Goal: Task Accomplishment & Management: Manage account settings

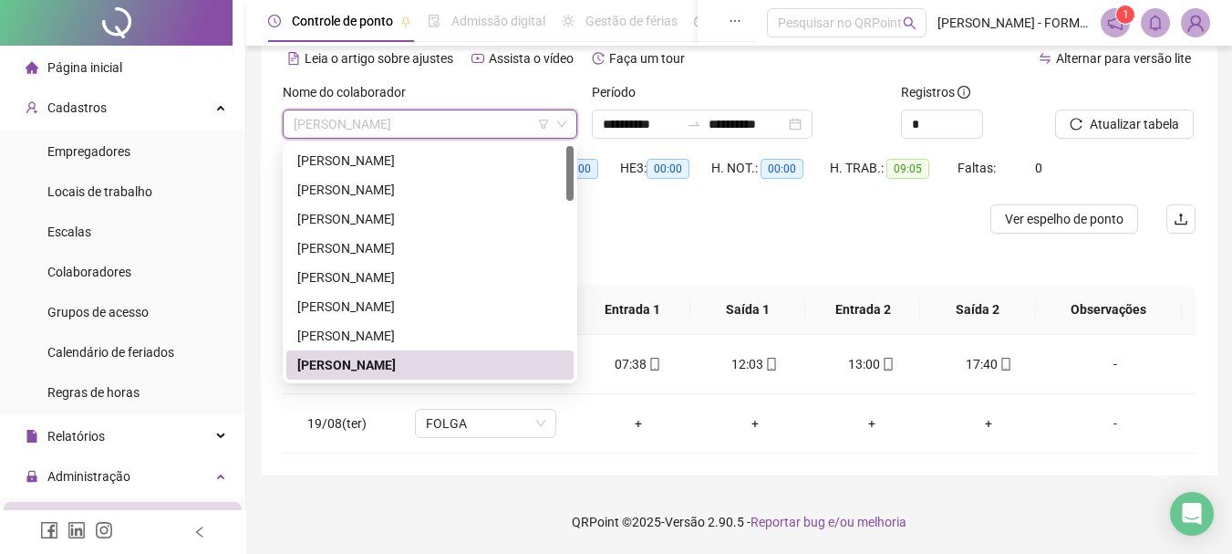
scroll to position [91, 0]
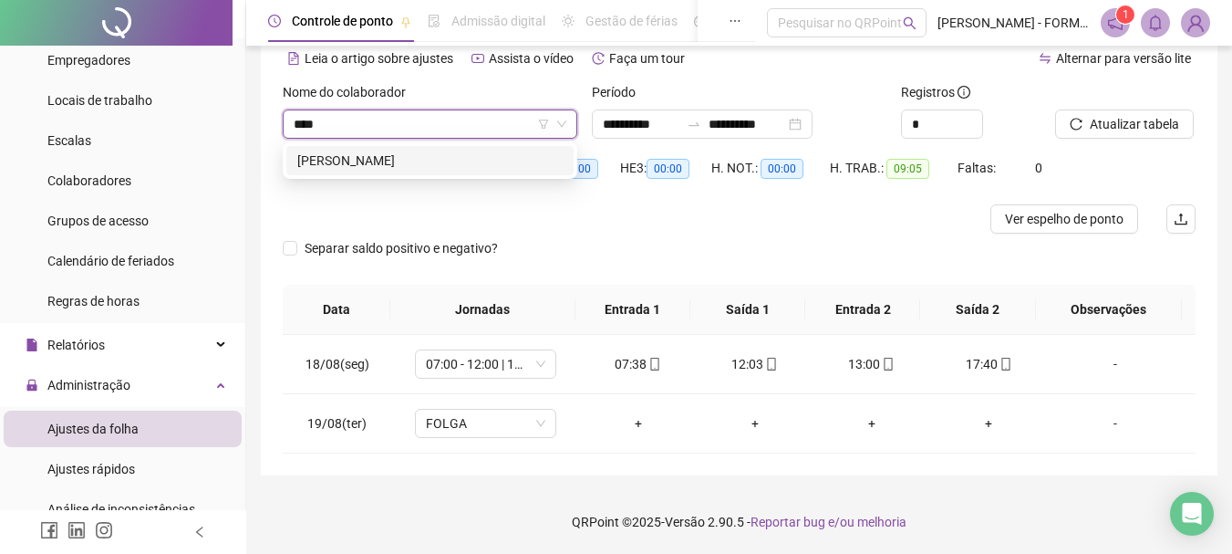
type input "*****"
click at [435, 154] on div "[PERSON_NAME]" at bounding box center [429, 160] width 265 height 20
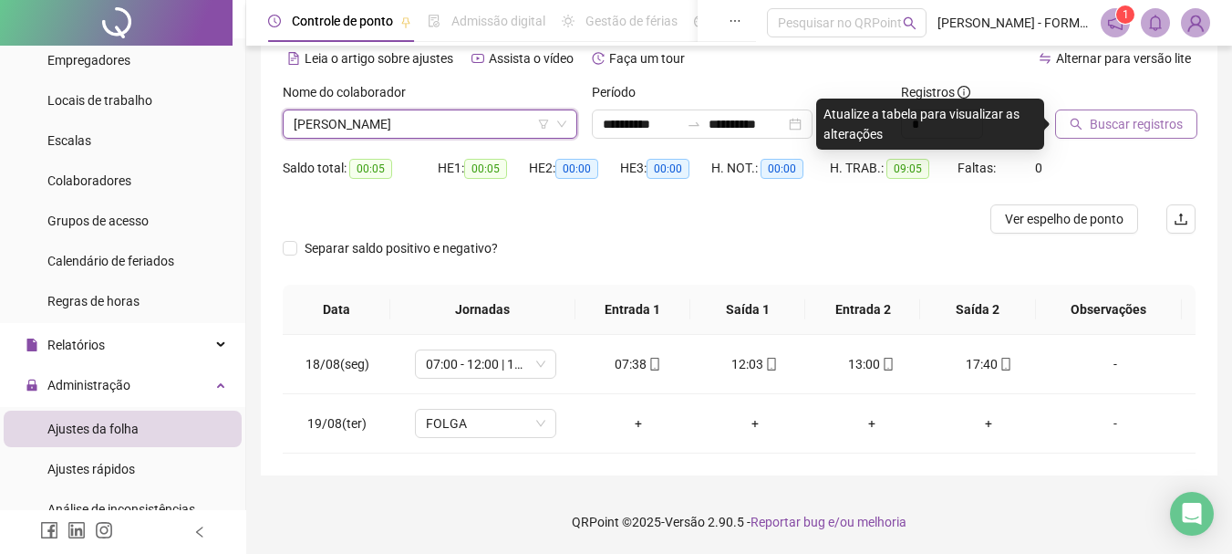
click at [1104, 123] on span "Buscar registros" at bounding box center [1136, 124] width 93 height 20
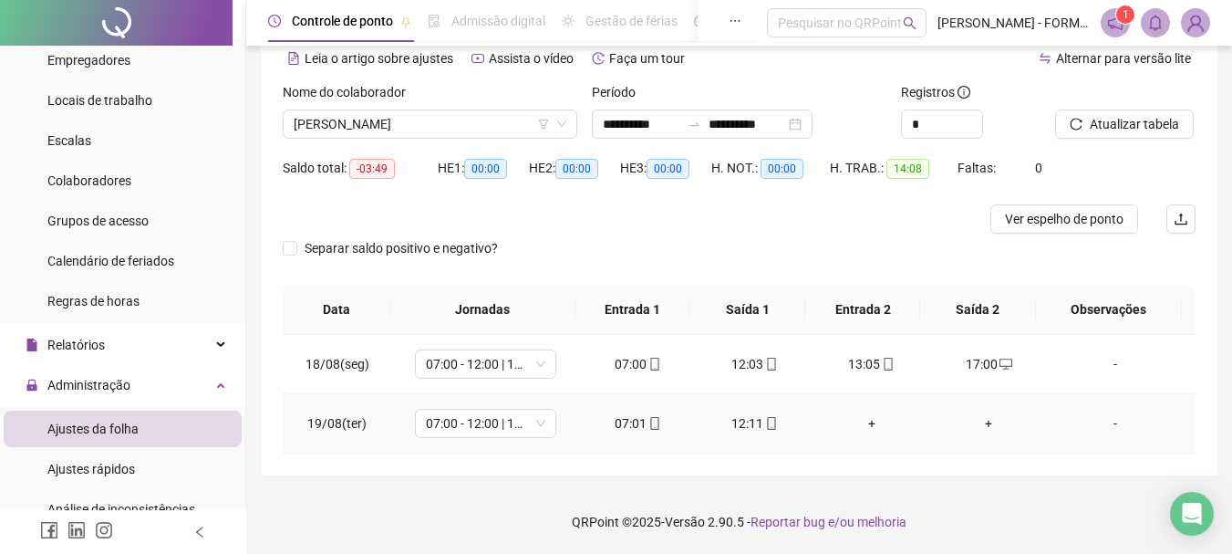
click at [861, 421] on div "+" at bounding box center [872, 423] width 88 height 20
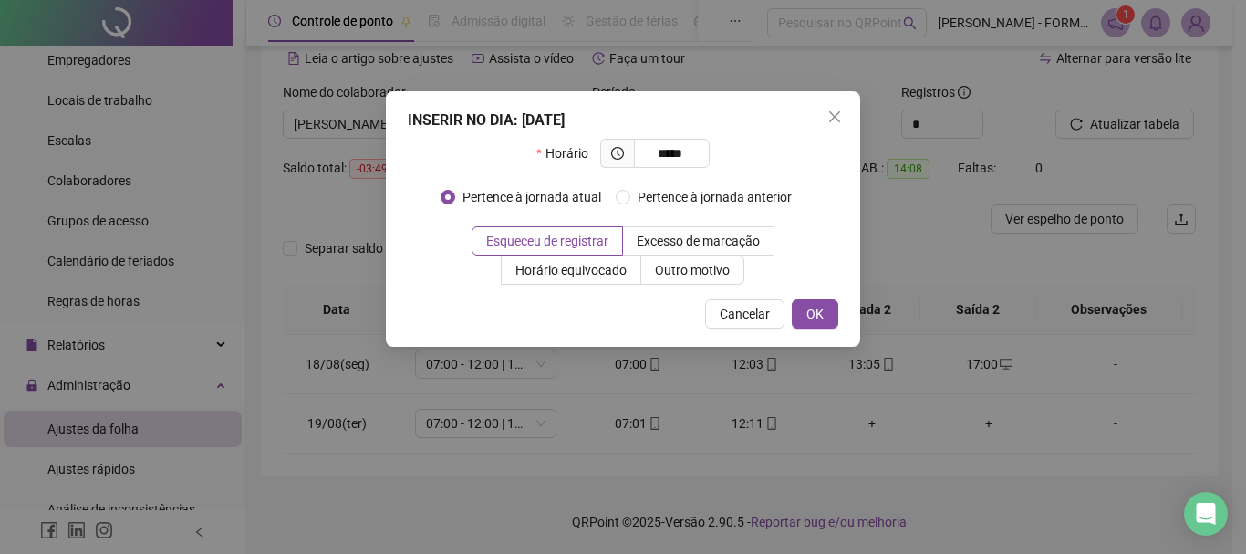
type input "*****"
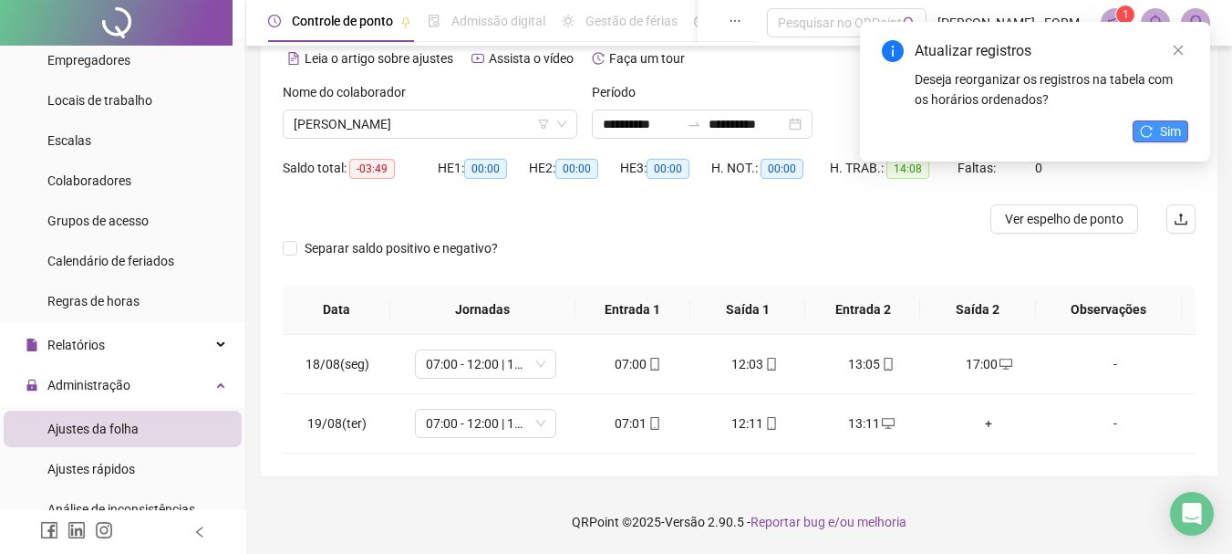
click at [1159, 128] on button "Sim" at bounding box center [1161, 131] width 56 height 22
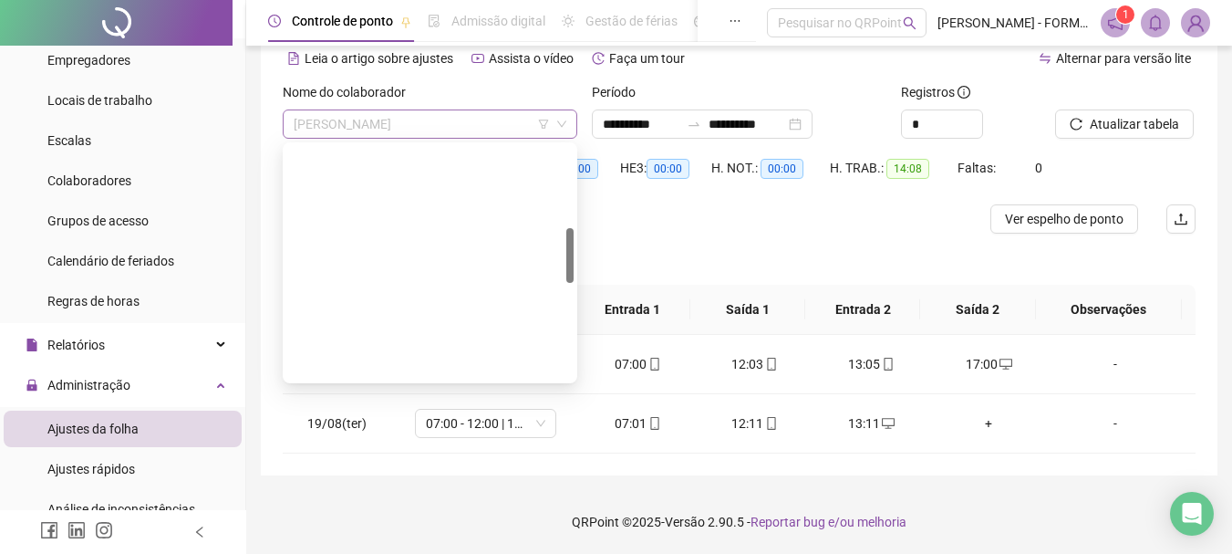
click at [457, 122] on span "[PERSON_NAME]" at bounding box center [430, 123] width 273 height 27
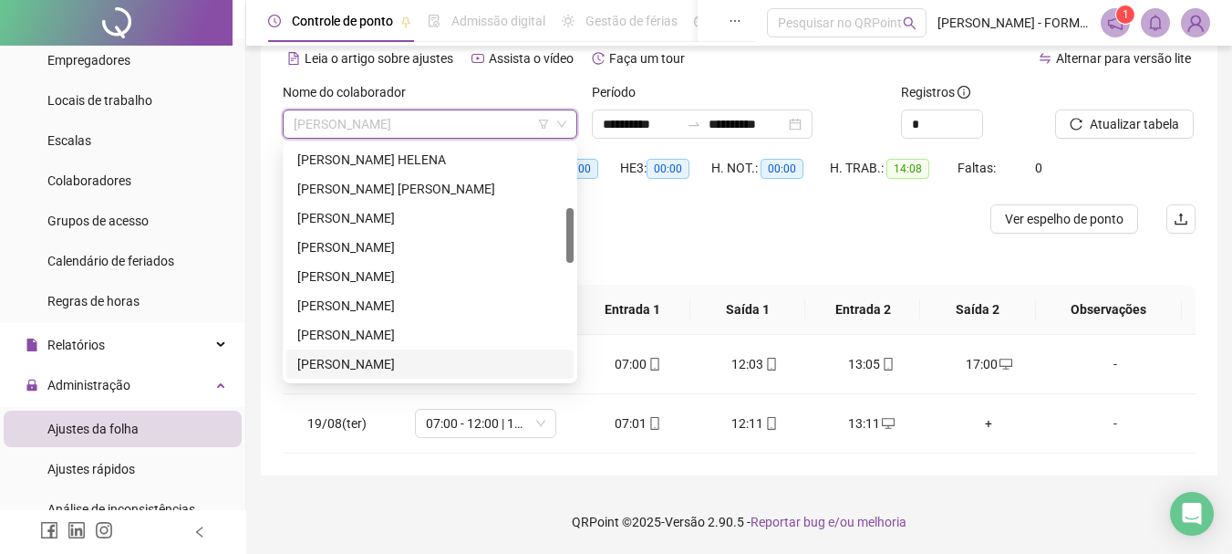
scroll to position [0, 0]
drag, startPoint x: 569, startPoint y: 253, endPoint x: 547, endPoint y: 142, distance: 112.5
click at [547, 142] on div "298096 291506 242432 [PERSON_NAME] [PERSON_NAME] [PERSON_NAME] [PERSON_NAME] [P…" at bounding box center [430, 262] width 295 height 241
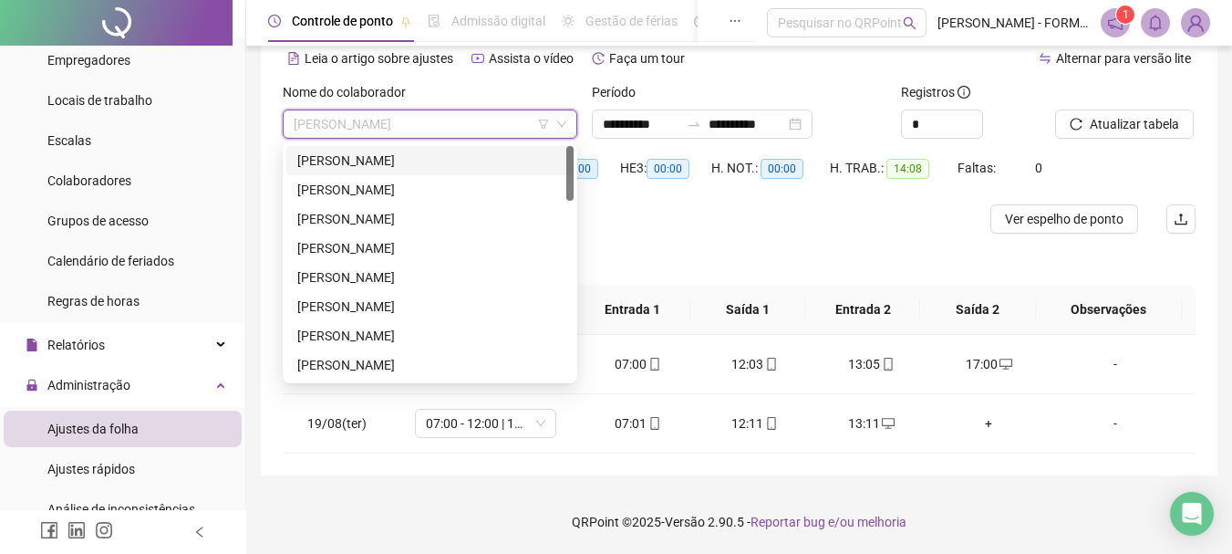
click at [338, 118] on span "[PERSON_NAME]" at bounding box center [430, 123] width 273 height 27
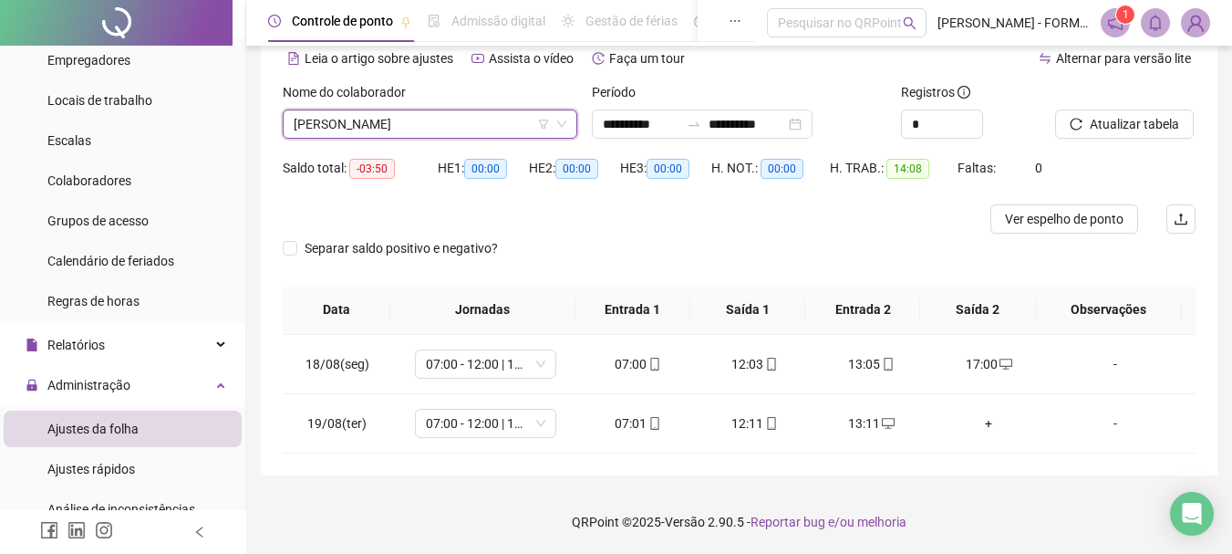
click at [338, 118] on span "[PERSON_NAME]" at bounding box center [430, 123] width 273 height 27
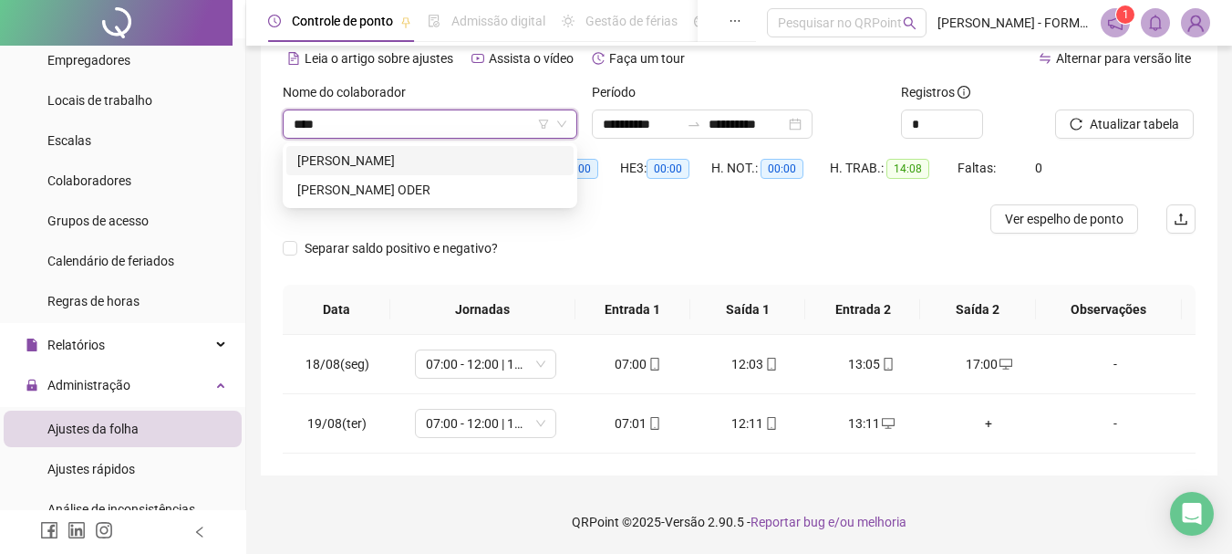
type input "*****"
click at [379, 189] on div "[PERSON_NAME] ODER" at bounding box center [429, 190] width 265 height 20
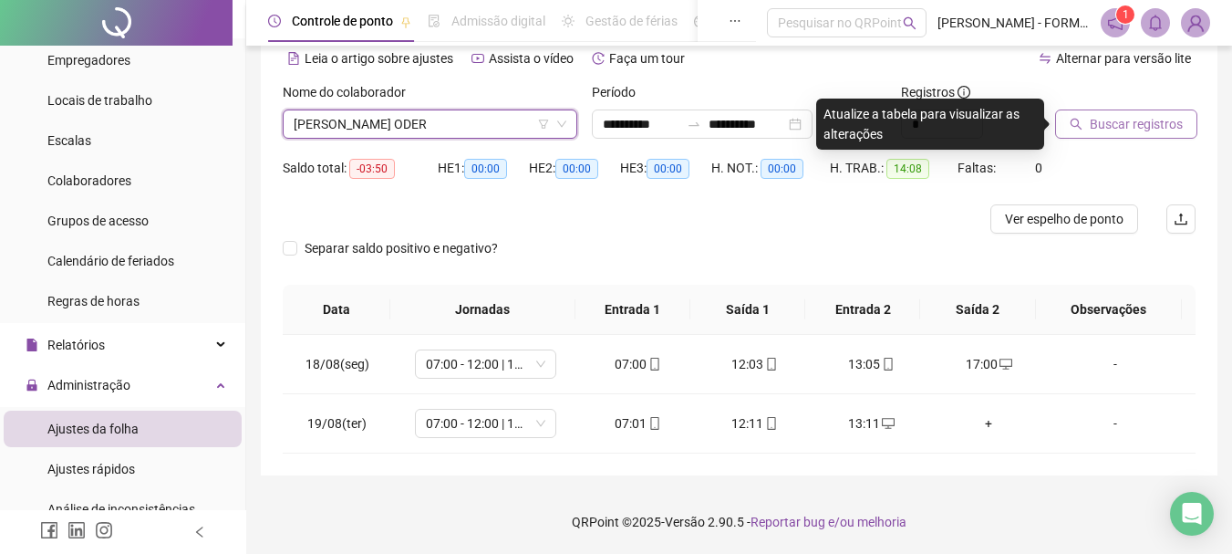
click at [1140, 124] on span "Buscar registros" at bounding box center [1136, 124] width 93 height 20
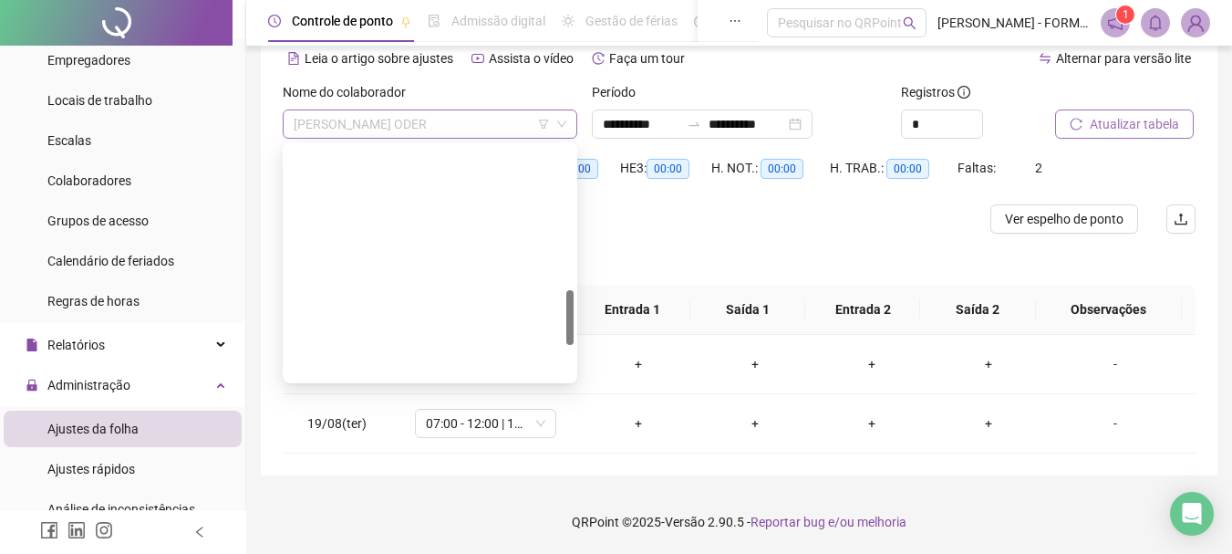
click at [459, 127] on span "[PERSON_NAME] ODER" at bounding box center [430, 123] width 273 height 27
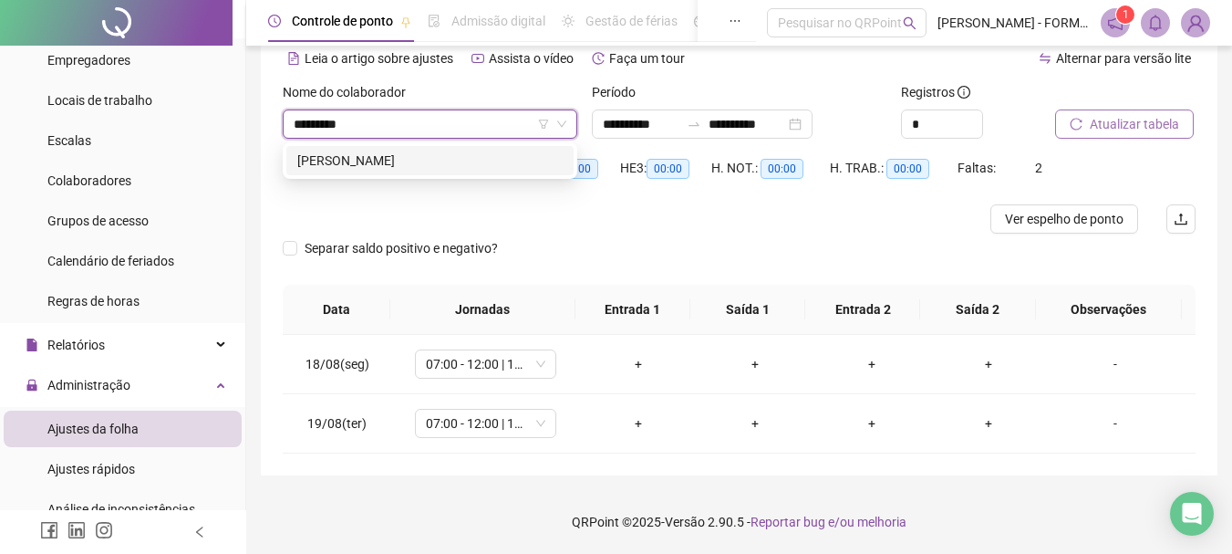
type input "**********"
click at [438, 156] on div "[PERSON_NAME]" at bounding box center [429, 160] width 265 height 20
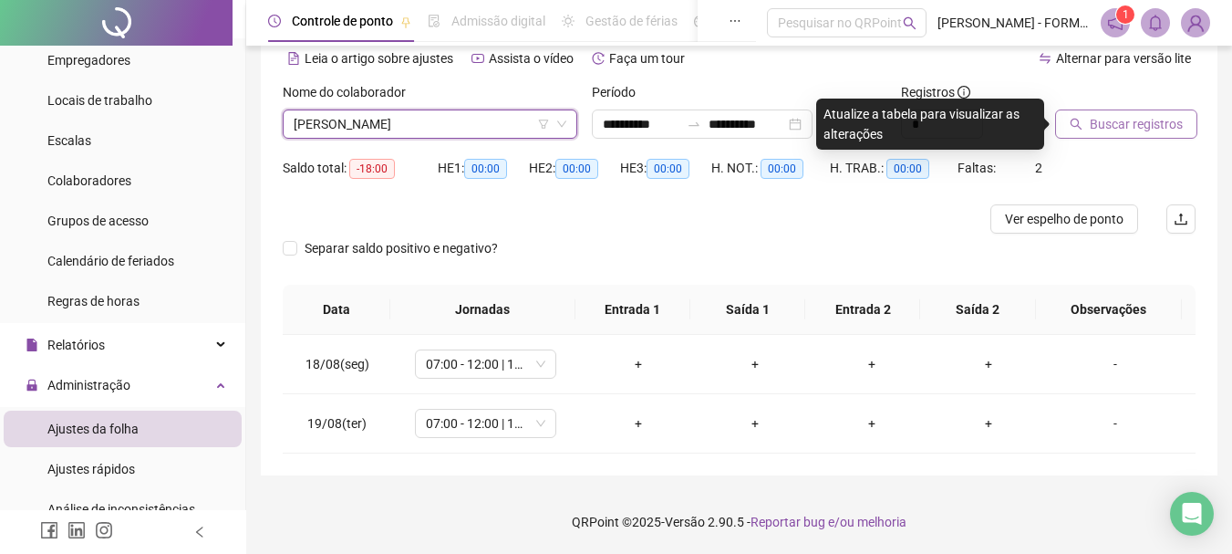
click at [1125, 127] on span "Buscar registros" at bounding box center [1136, 124] width 93 height 20
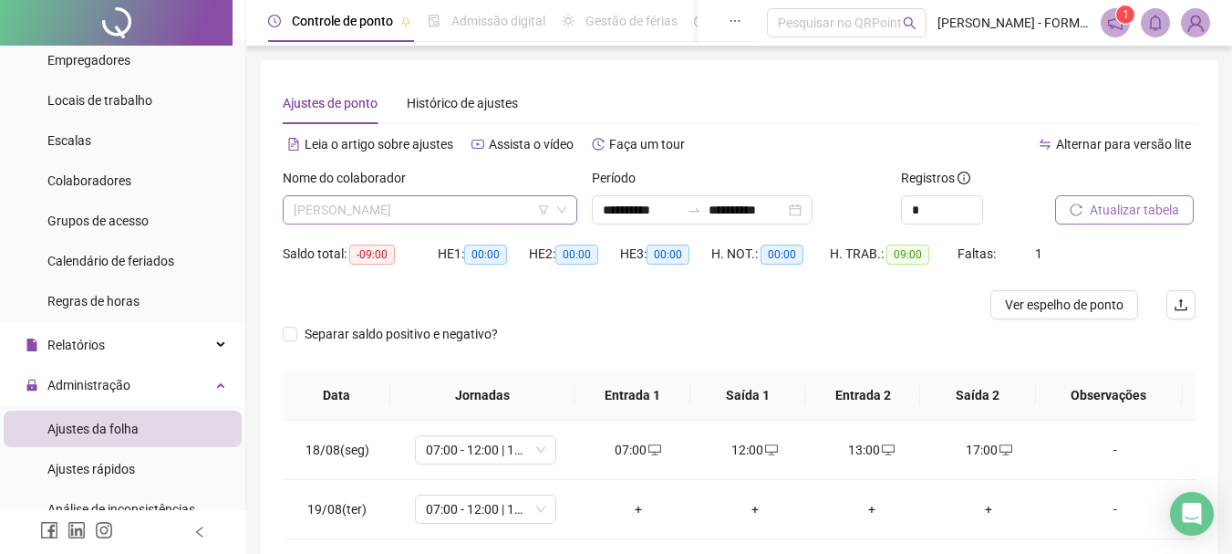
click at [442, 212] on span "[PERSON_NAME]" at bounding box center [430, 209] width 273 height 27
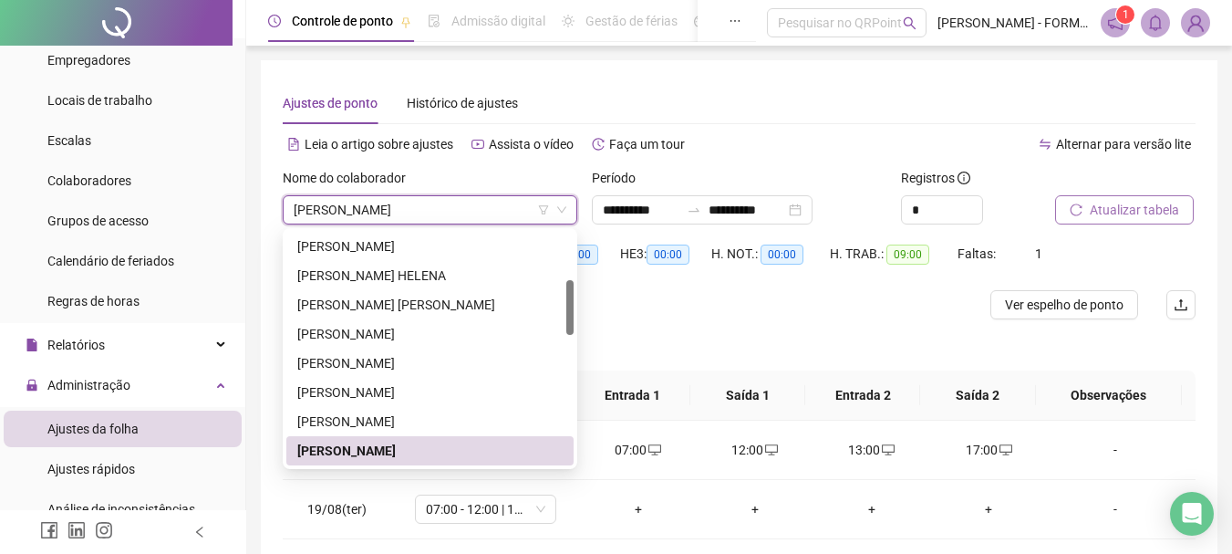
click at [442, 212] on span "[PERSON_NAME]" at bounding box center [430, 209] width 273 height 27
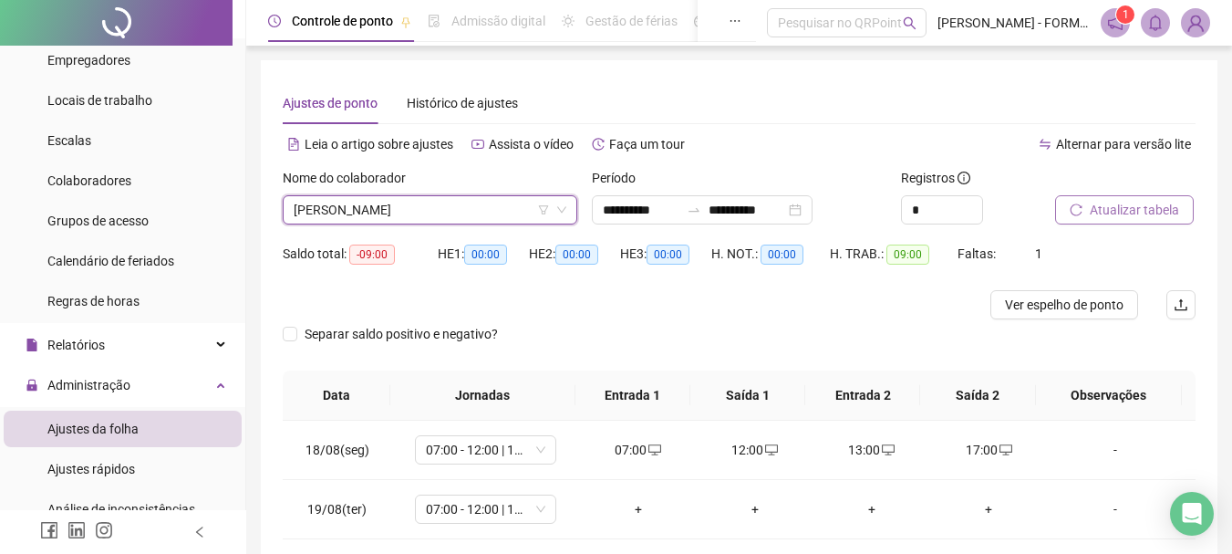
click at [1124, 206] on span "Atualizar tabela" at bounding box center [1134, 210] width 89 height 20
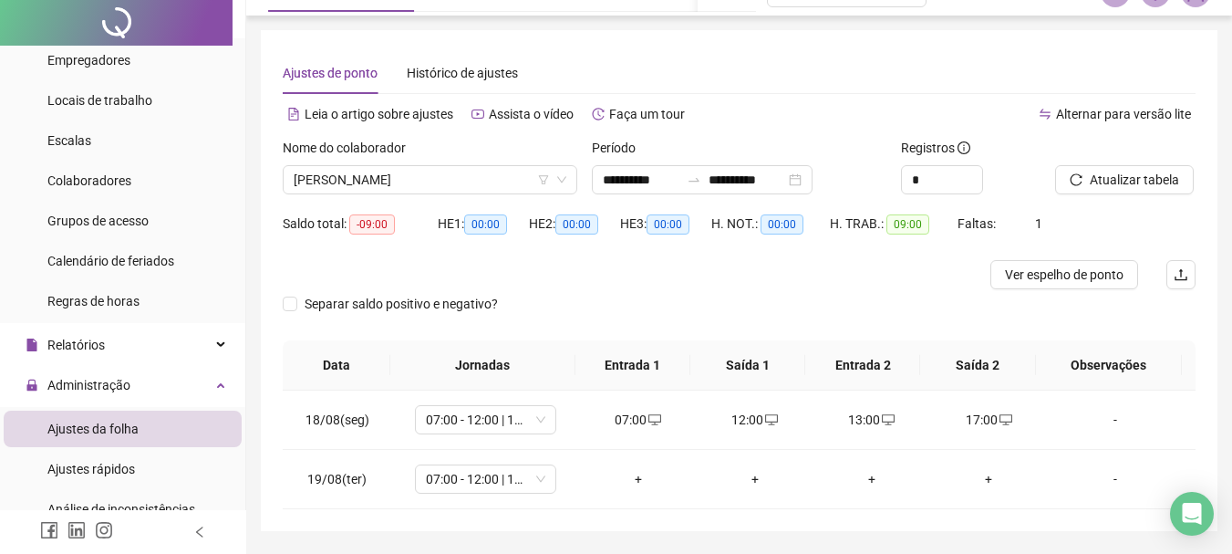
scroll to position [0, 0]
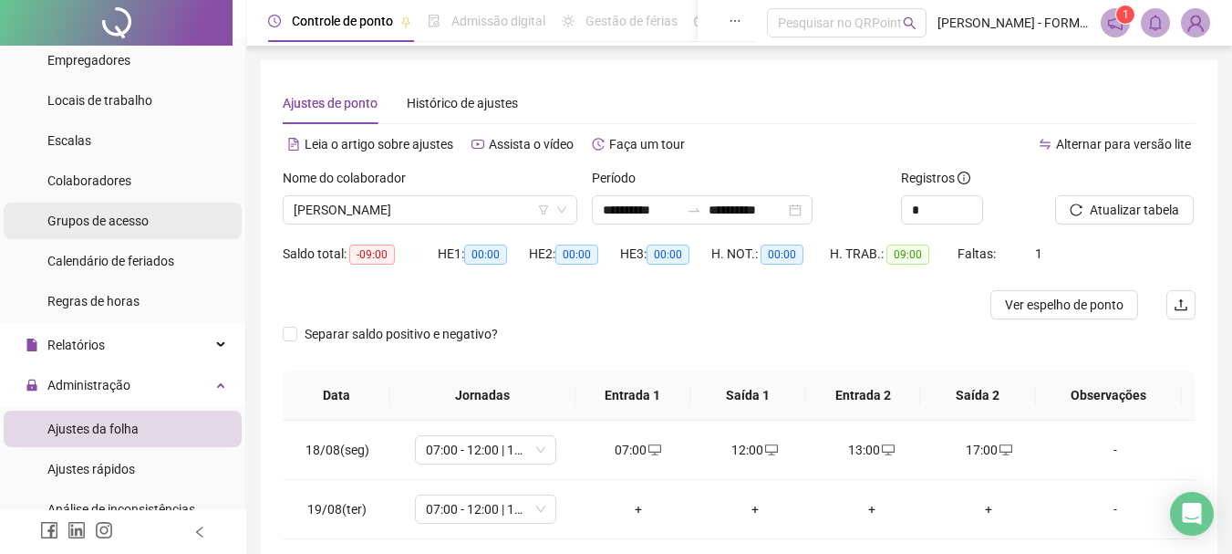
drag, startPoint x: 441, startPoint y: 207, endPoint x: 105, endPoint y: 224, distance: 337.0
click at [105, 224] on div "**********" at bounding box center [616, 319] width 1232 height 639
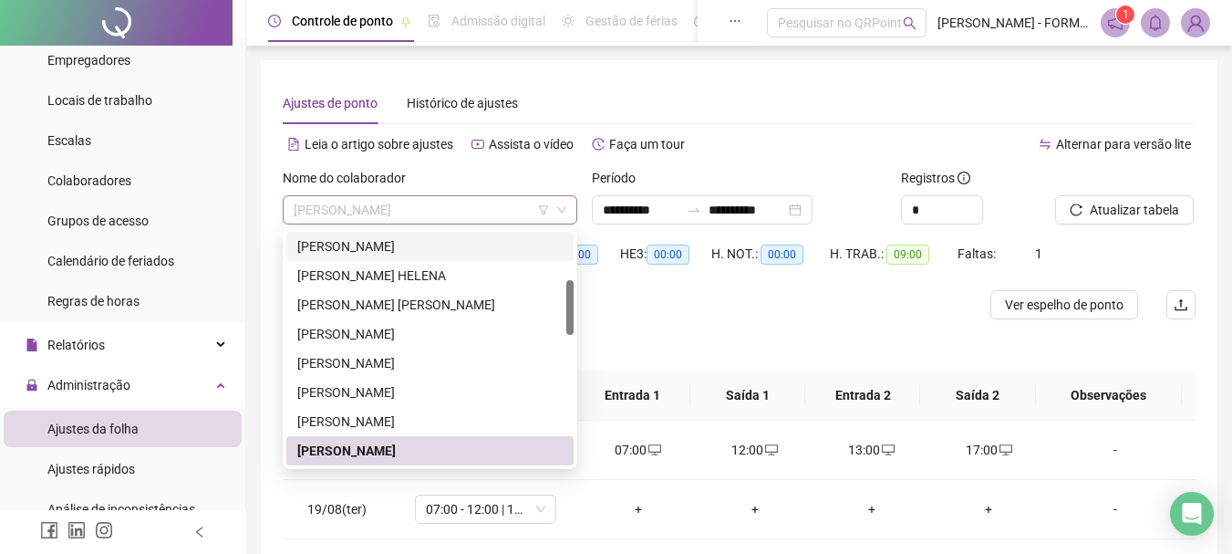
click at [376, 209] on span "[PERSON_NAME]" at bounding box center [430, 209] width 273 height 27
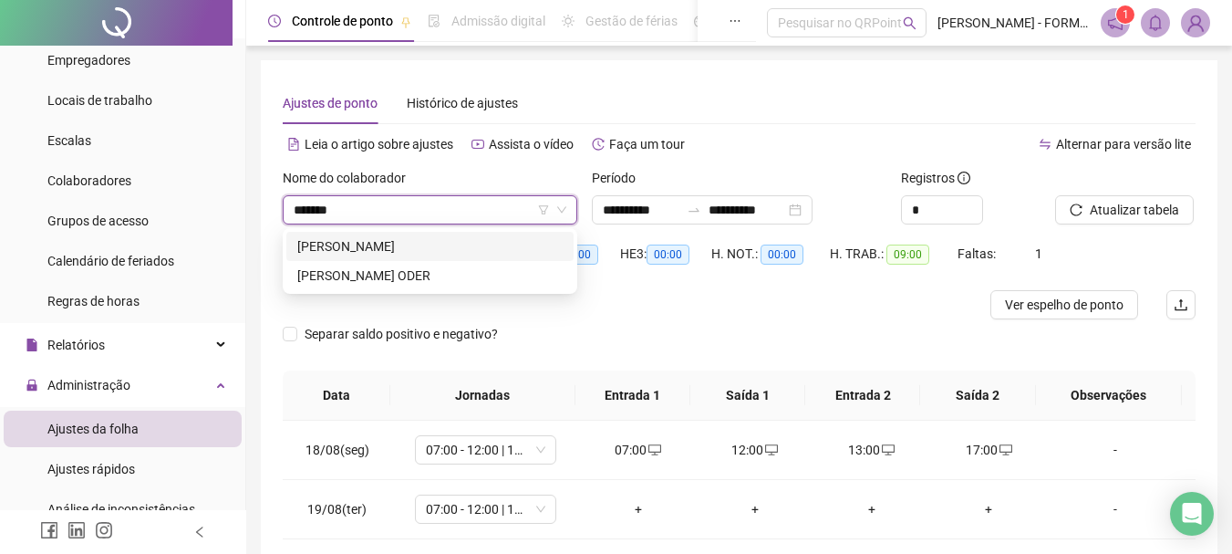
type input "********"
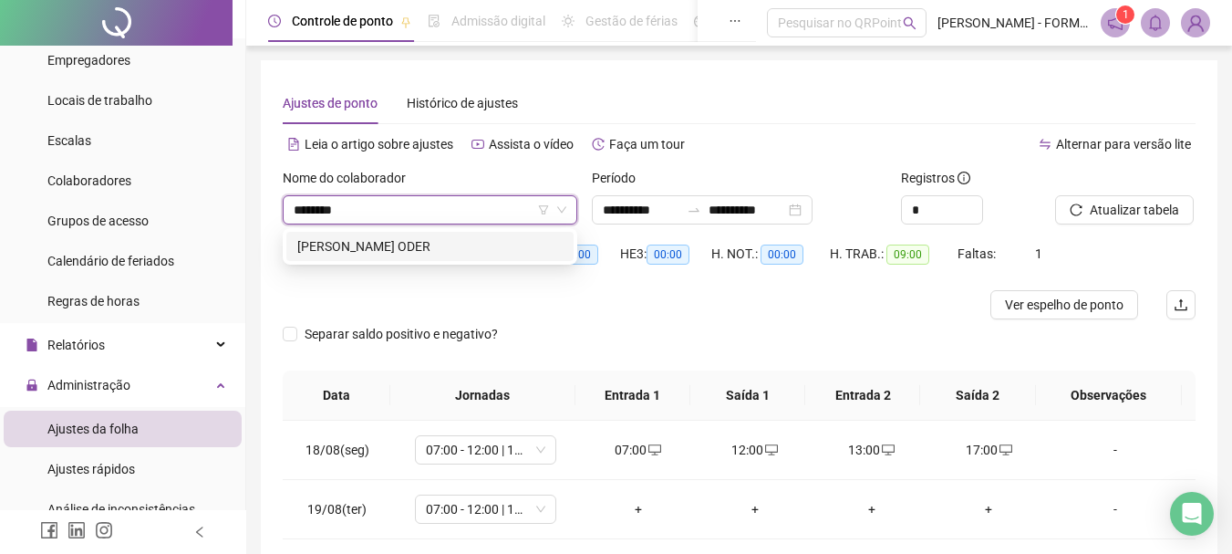
click at [408, 242] on div "[PERSON_NAME] ODER" at bounding box center [429, 246] width 265 height 20
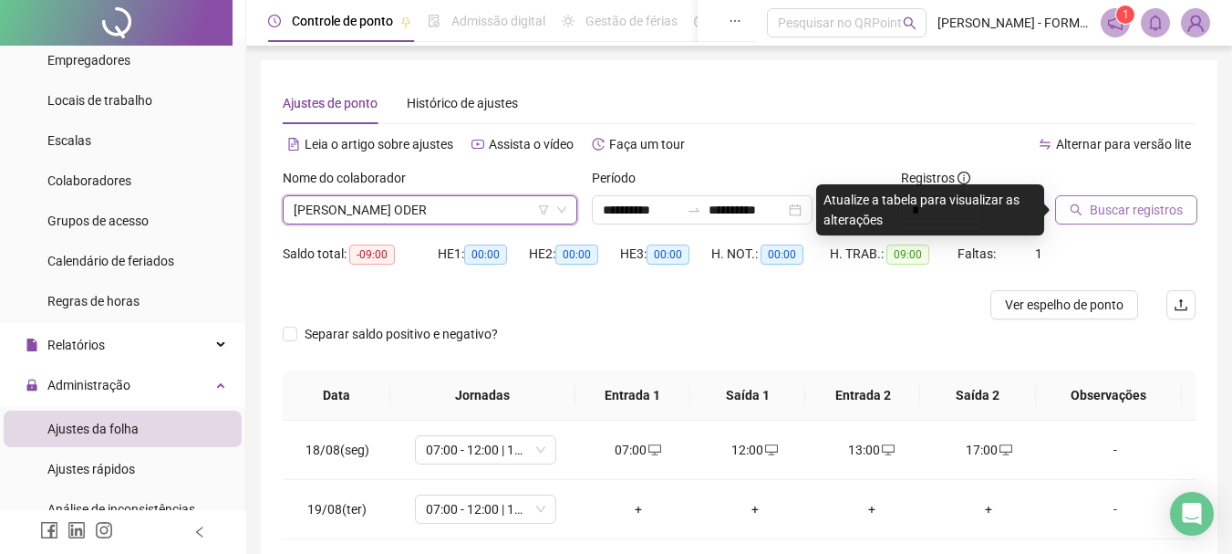
click at [1123, 187] on div at bounding box center [1102, 181] width 95 height 27
click at [1124, 212] on span "Buscar registros" at bounding box center [1136, 210] width 93 height 20
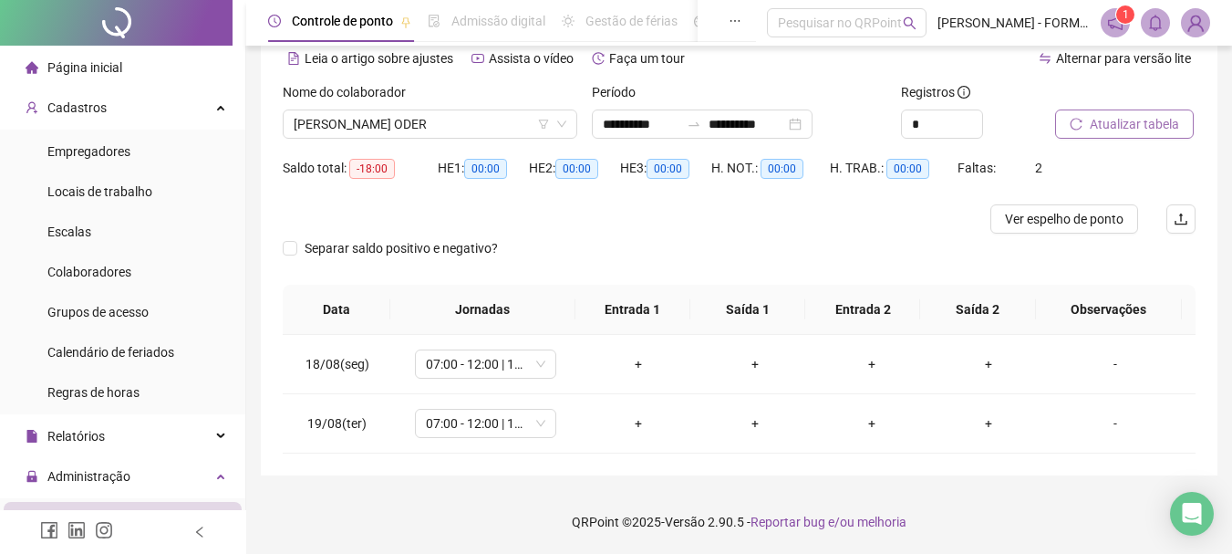
click at [122, 119] on div "Cadastros" at bounding box center [123, 107] width 238 height 36
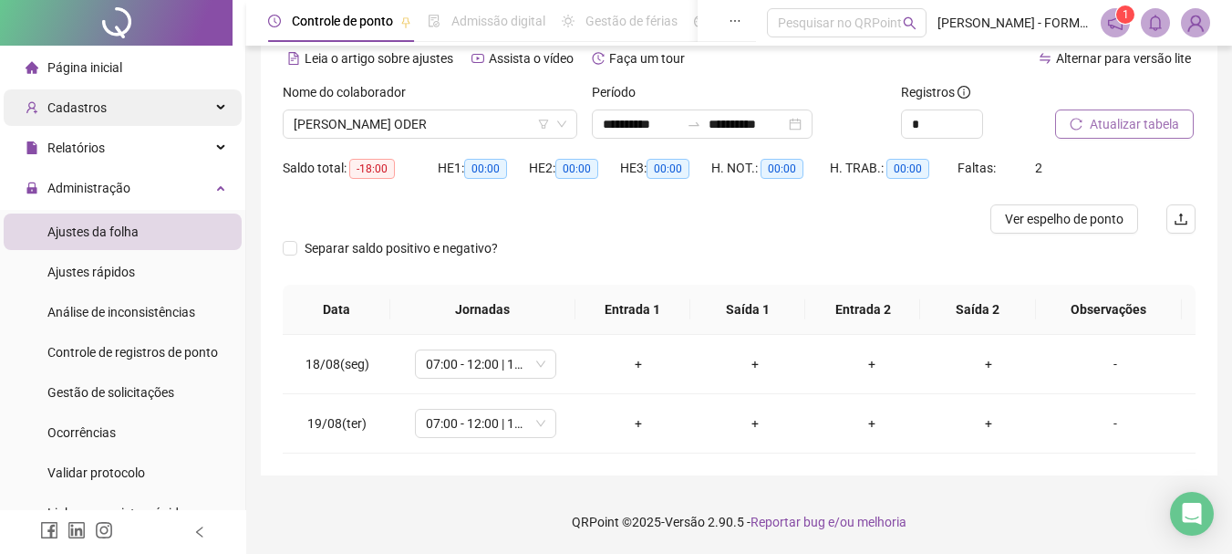
click at [132, 115] on div "Cadastros" at bounding box center [123, 107] width 238 height 36
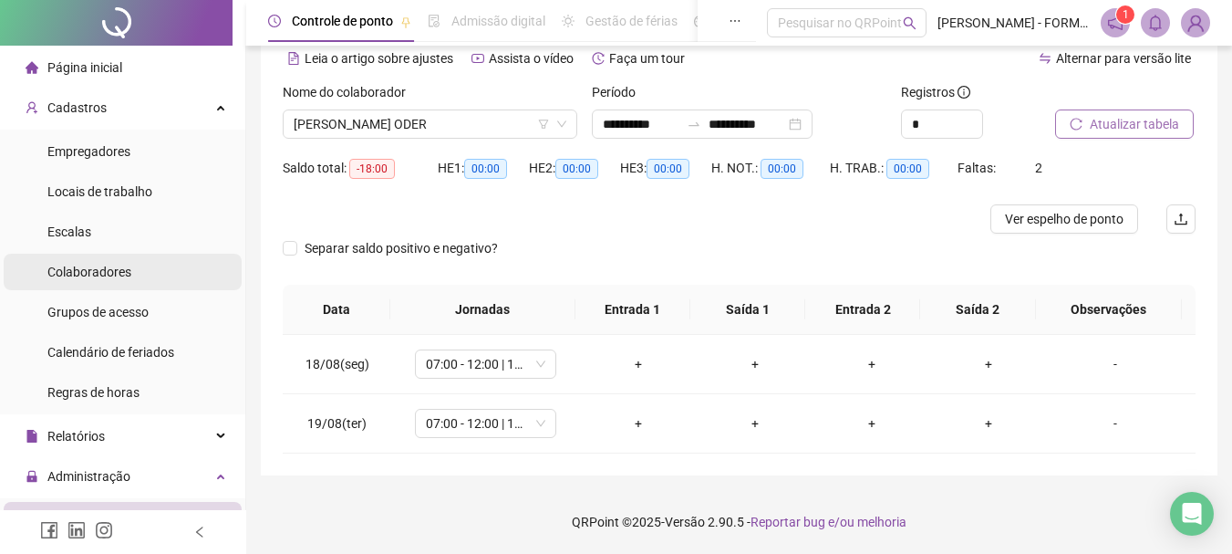
click at [80, 271] on span "Colaboradores" at bounding box center [89, 271] width 84 height 15
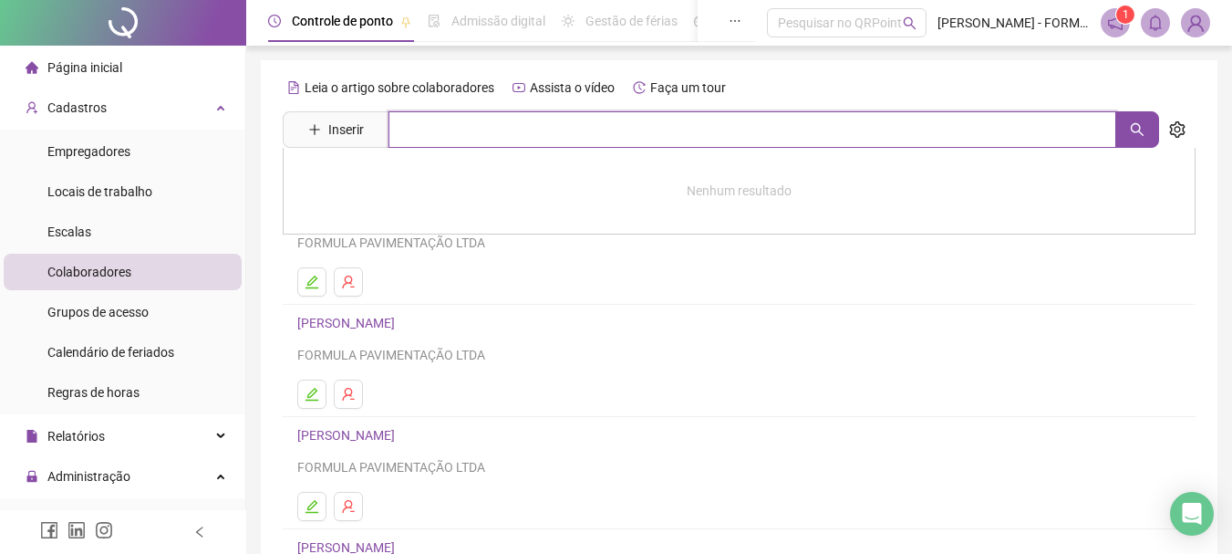
click at [456, 117] on input "text" at bounding box center [753, 129] width 728 height 36
drag, startPoint x: 458, startPoint y: 116, endPoint x: 358, endPoint y: 100, distance: 101.5
click at [358, 100] on div "Leia o artigo sobre colaboradores Assista o vídeo Faça um tour Inserir **** Nen…" at bounding box center [739, 427] width 913 height 709
type input "*****"
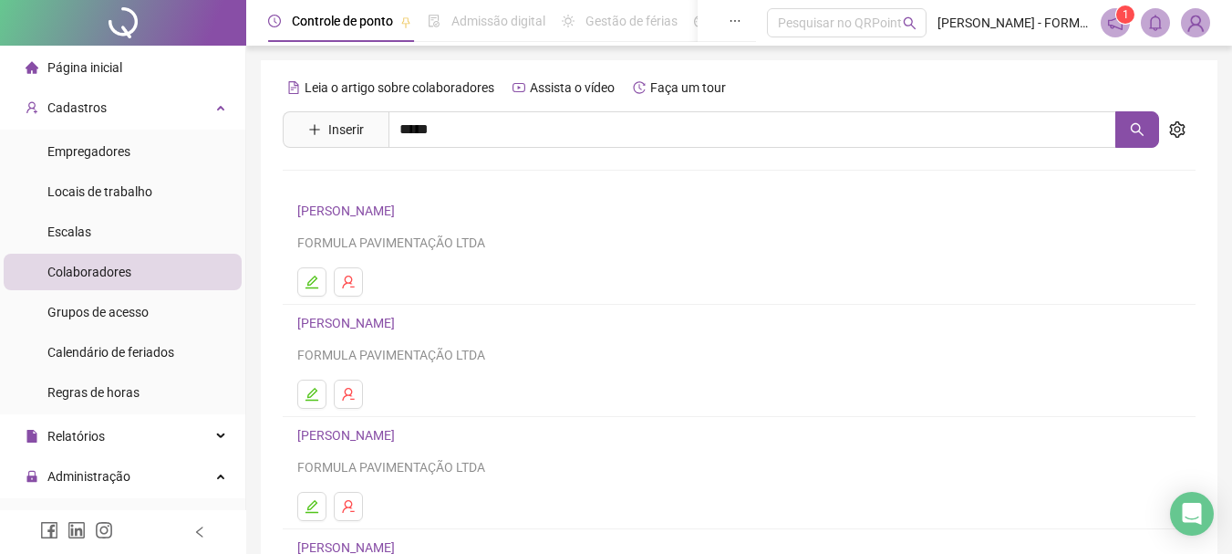
click at [380, 340] on link "[PERSON_NAME] ODER" at bounding box center [382, 343] width 133 height 15
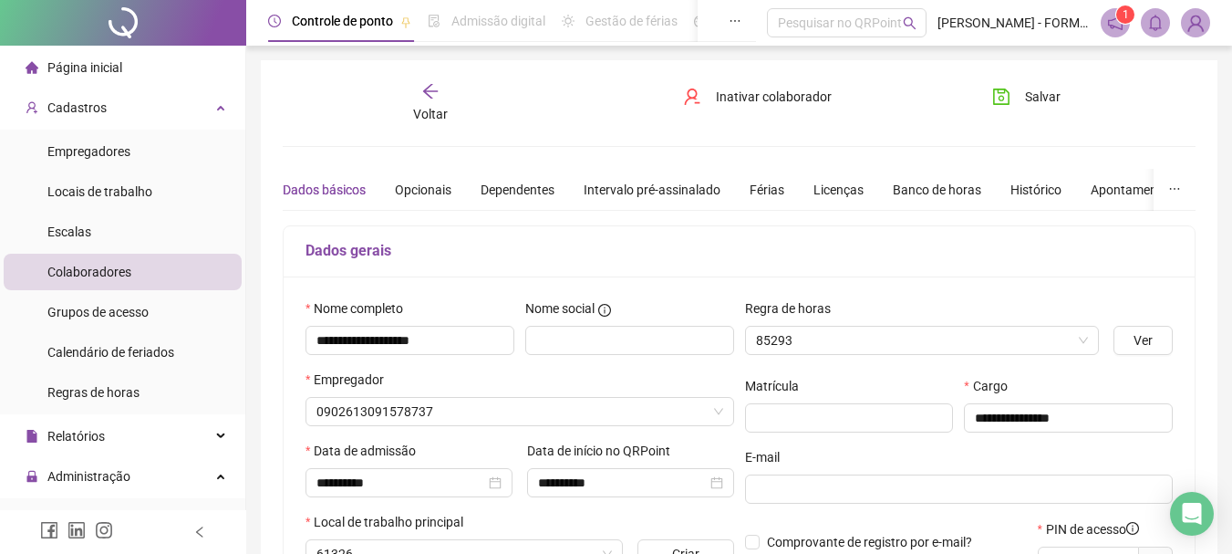
type input "****"
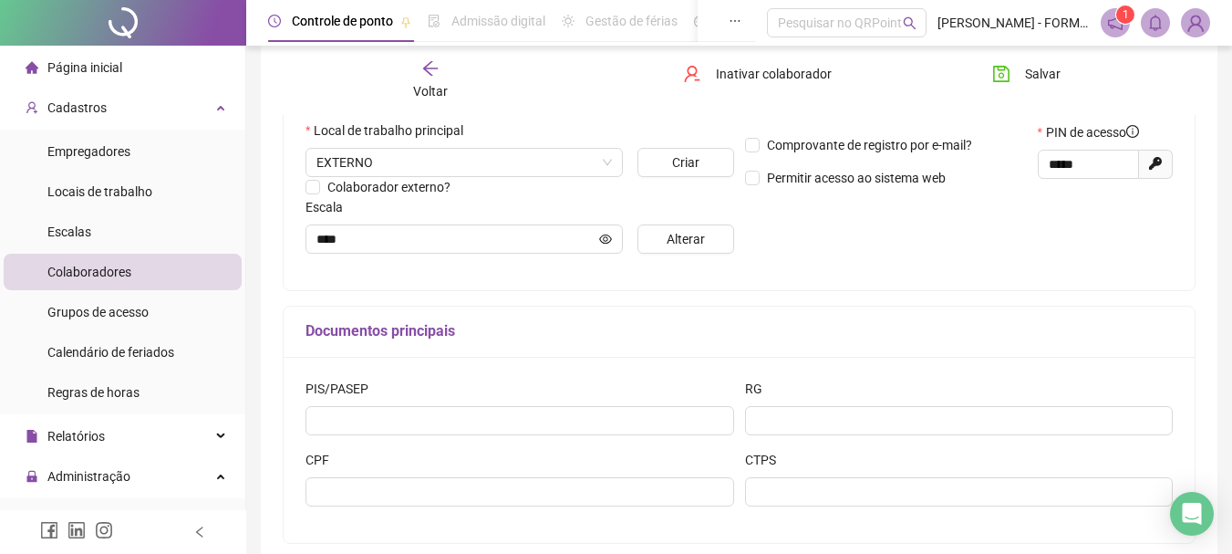
scroll to position [365, 0]
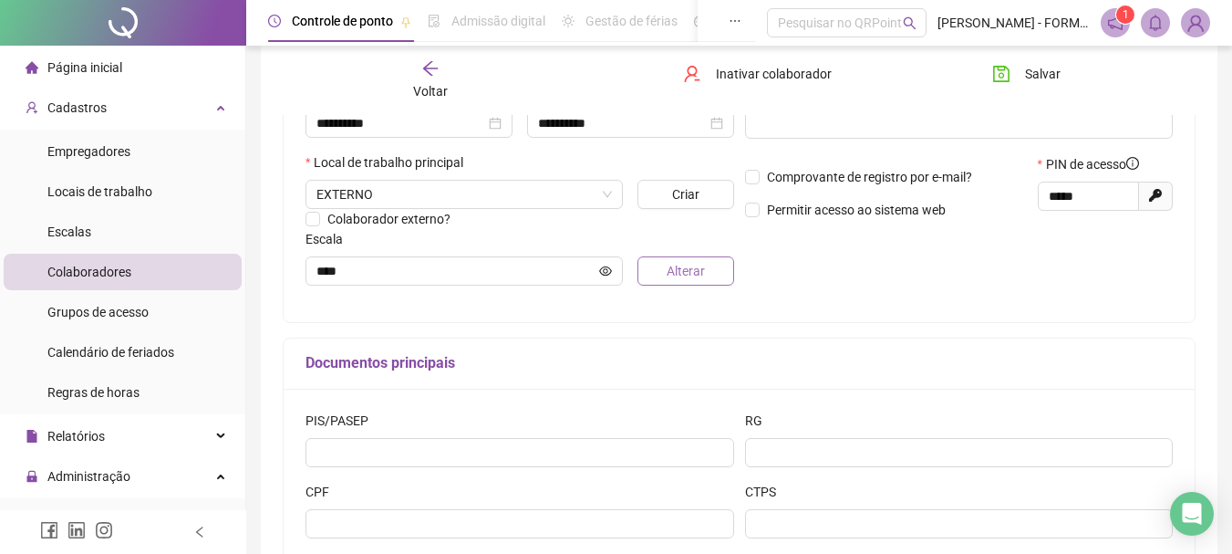
click at [701, 268] on span "Alterar" at bounding box center [686, 271] width 38 height 20
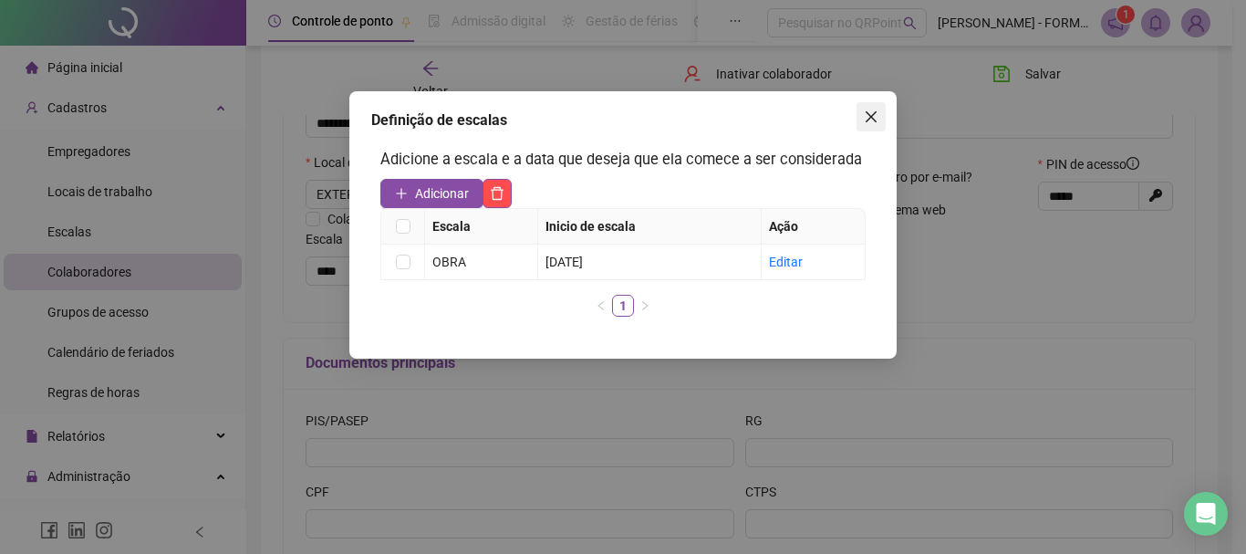
click at [872, 112] on icon "close" at bounding box center [871, 116] width 15 height 15
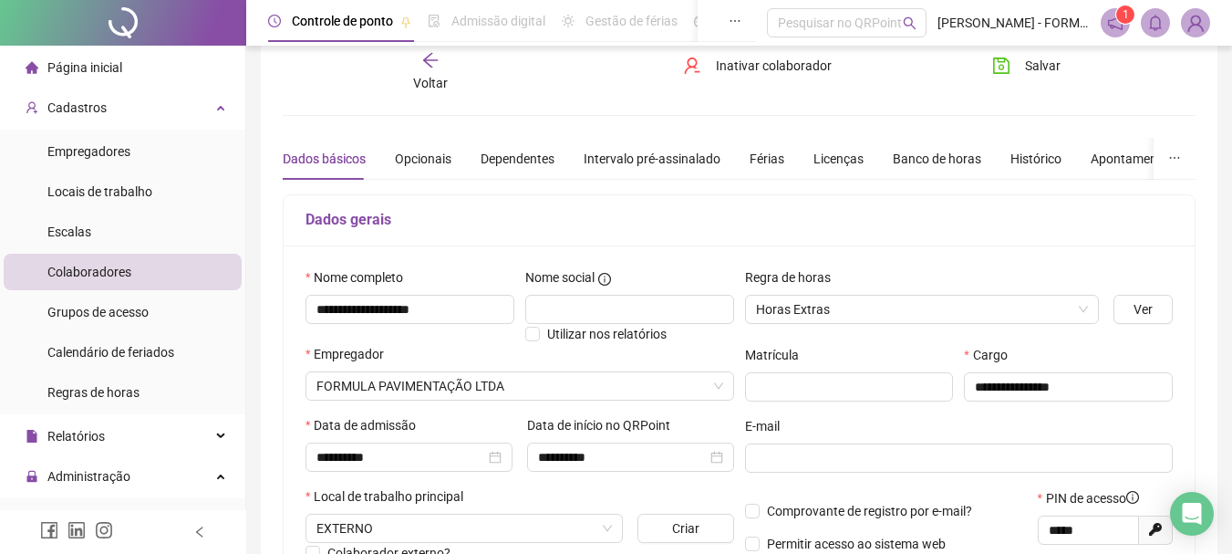
scroll to position [0, 0]
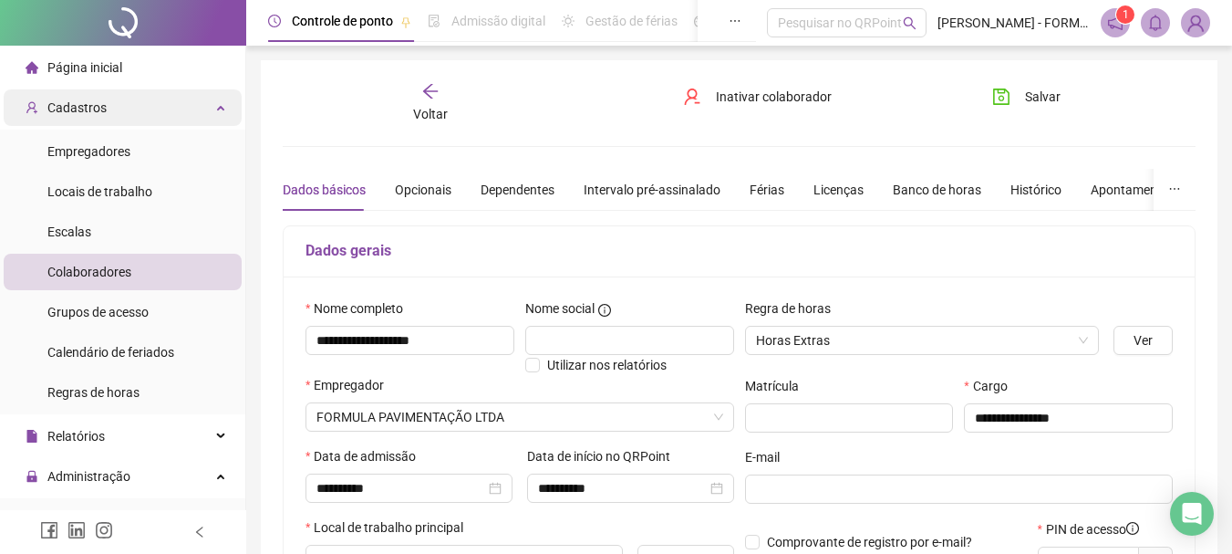
click at [100, 100] on span "Cadastros" at bounding box center [76, 107] width 59 height 15
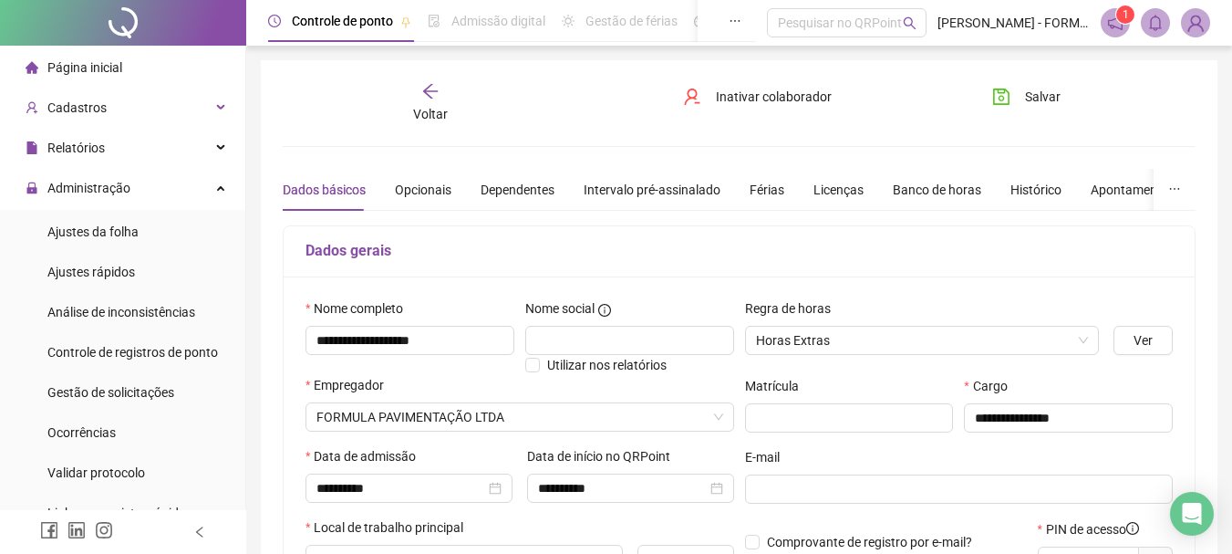
click at [95, 69] on span "Página inicial" at bounding box center [84, 67] width 75 height 15
